Goal: Ask a question

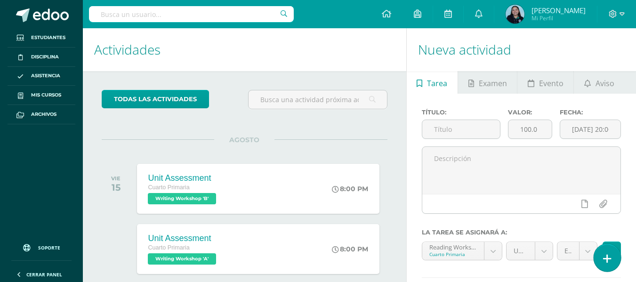
click at [606, 254] on icon at bounding box center [607, 258] width 8 height 11
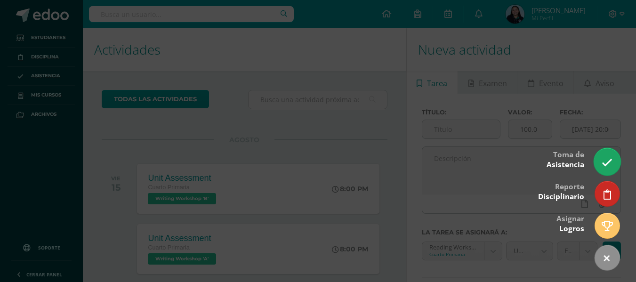
click at [604, 163] on icon at bounding box center [606, 162] width 11 height 11
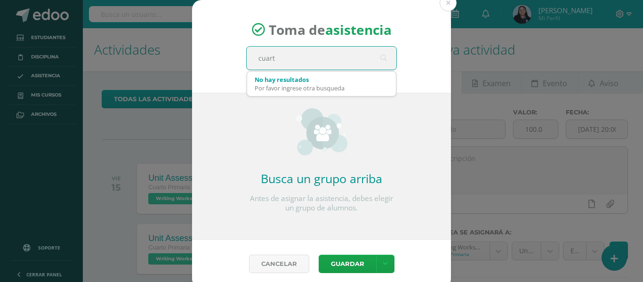
type input "cuarto"
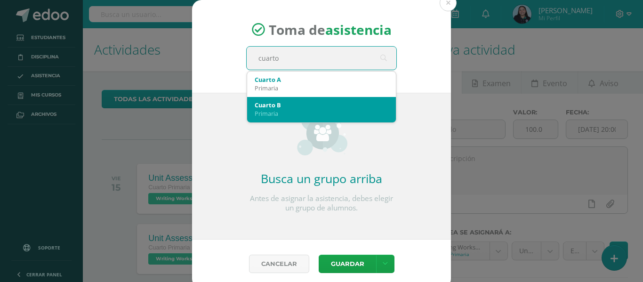
click at [337, 102] on div "Cuarto B" at bounding box center [322, 105] width 134 height 8
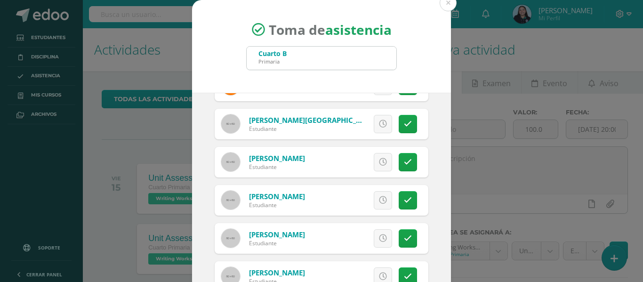
scroll to position [74, 0]
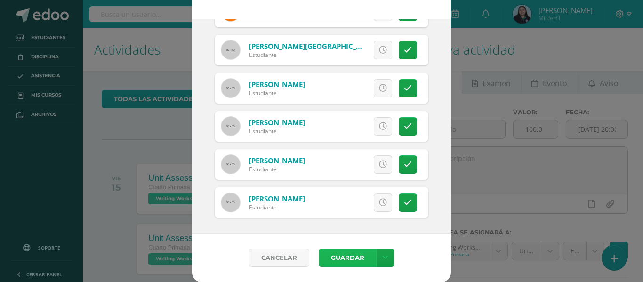
click at [341, 257] on button "Guardar" at bounding box center [346, 257] width 57 height 18
